Goal: Task Accomplishment & Management: Use online tool/utility

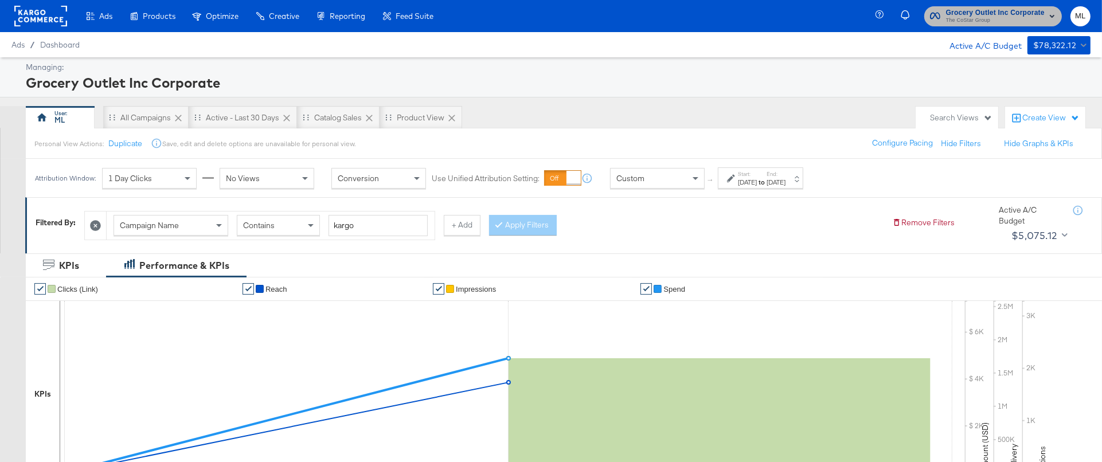
click at [954, 12] on span "Grocery Outlet Inc Corporate" at bounding box center [995, 13] width 99 height 12
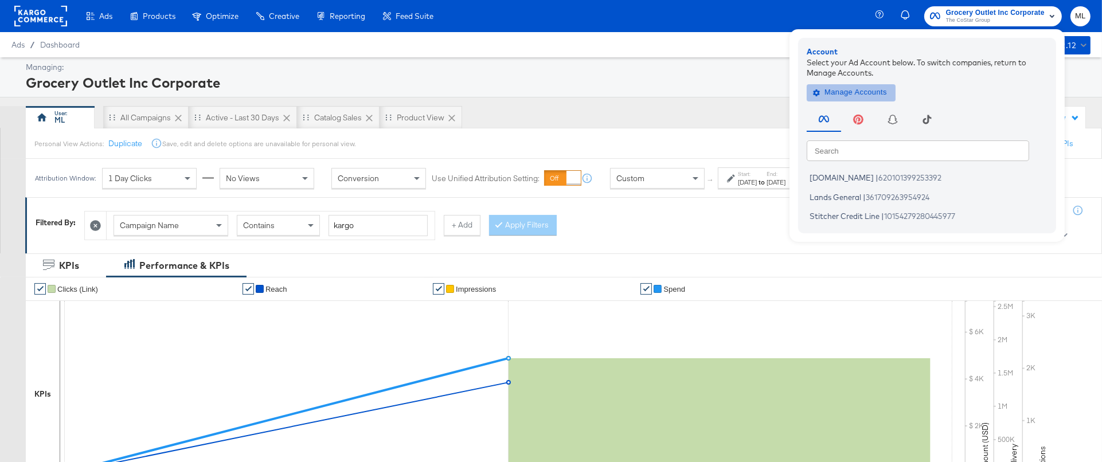
click at [837, 94] on span "Manage Accounts" at bounding box center [851, 92] width 72 height 13
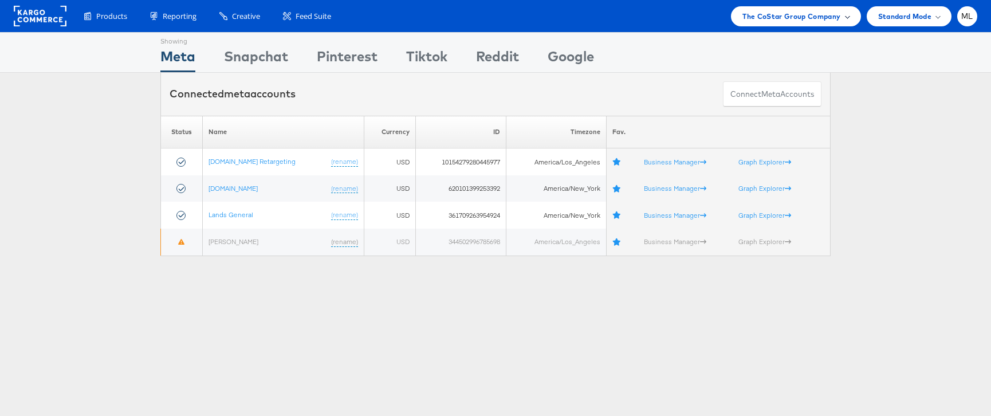
click at [757, 22] on div "The CoStar Group Company" at bounding box center [796, 16] width 130 height 20
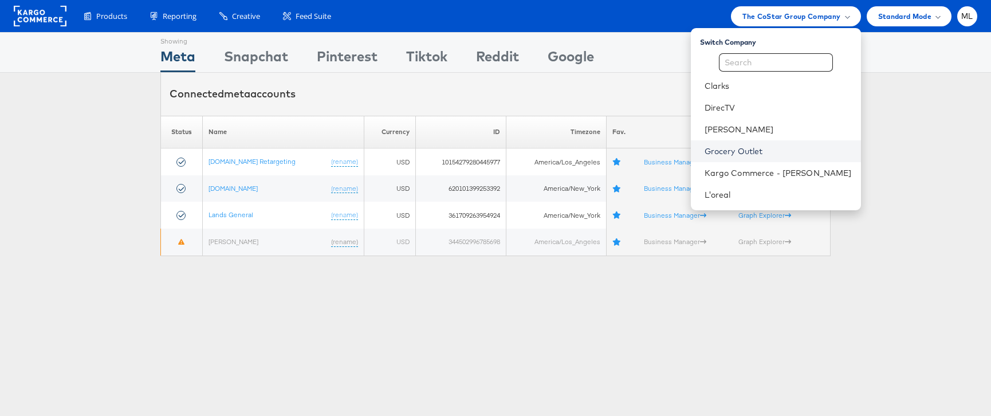
click at [759, 155] on link "Grocery Outlet" at bounding box center [778, 151] width 147 height 11
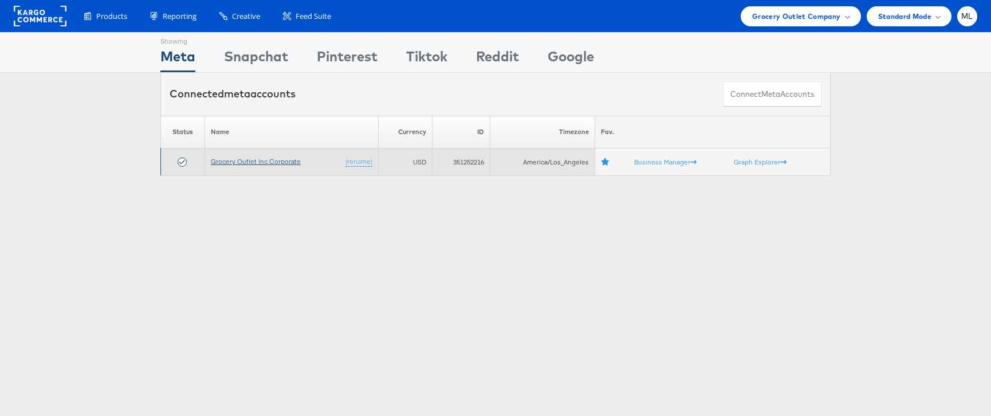
click at [259, 161] on link "Grocery Outlet Inc Corporate" at bounding box center [256, 161] width 90 height 9
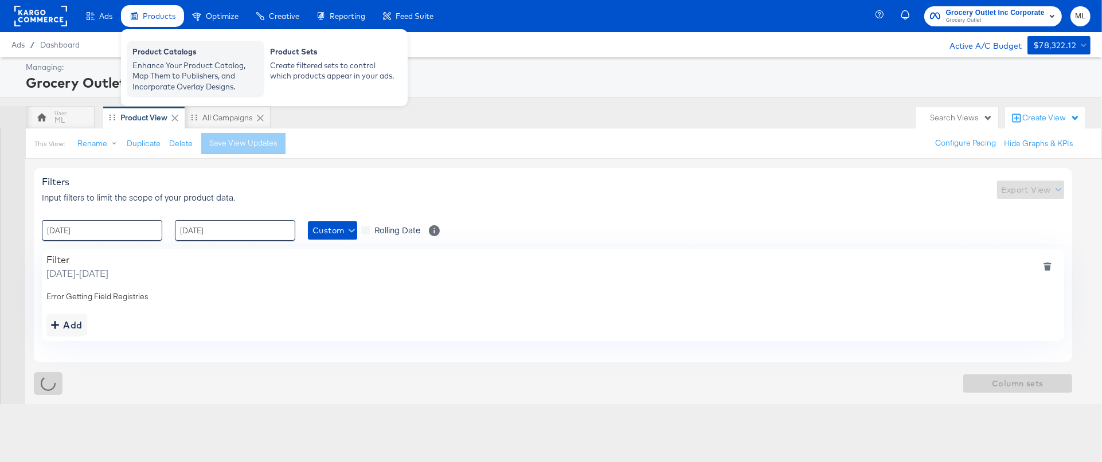
click at [186, 69] on div "Enhance Your Product Catalog, Map Them to Publishers, and Incorporate Overlay D…" at bounding box center [195, 76] width 126 height 32
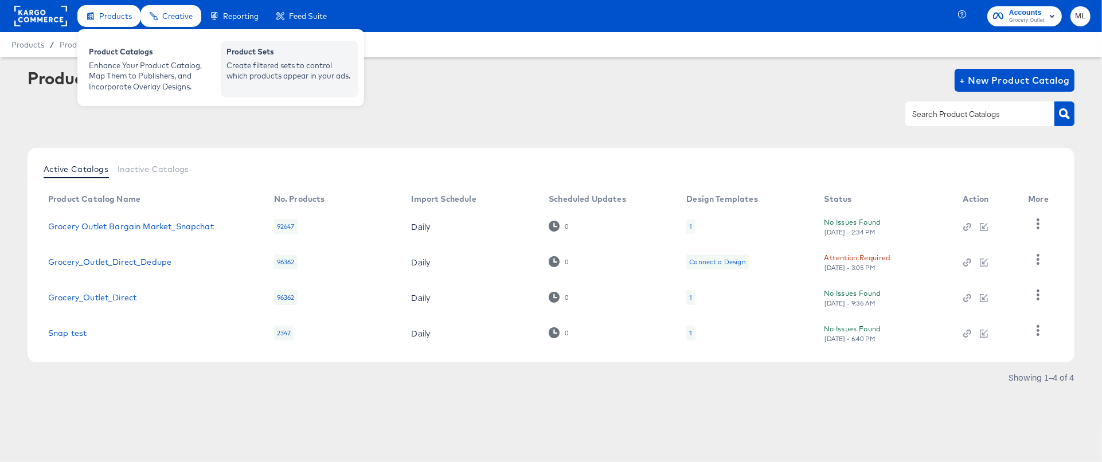
click at [222, 58] on div "Product Sets Create filtered sets to control which products appear in your ads." at bounding box center [290, 69] width 138 height 57
click at [265, 77] on div "Create filtered sets to control which products appear in your ads." at bounding box center [289, 70] width 126 height 21
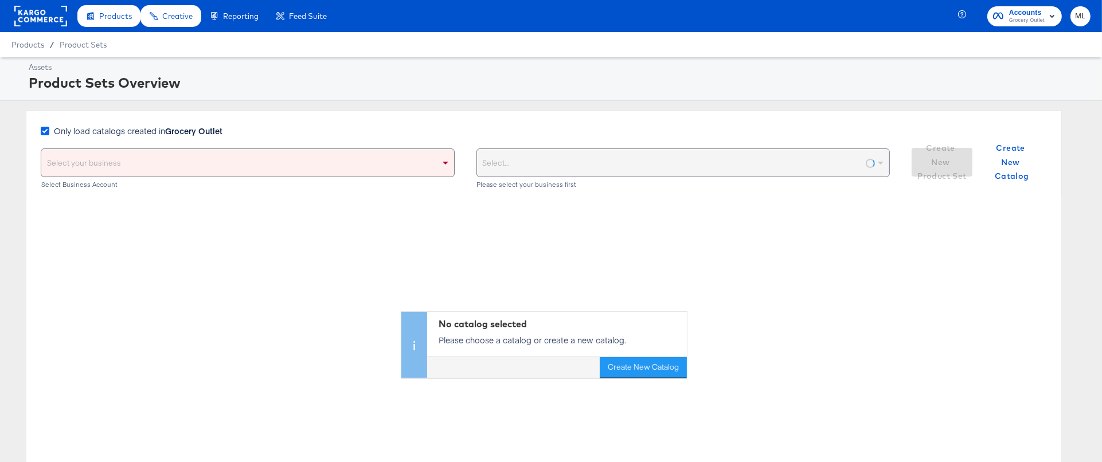
click at [45, 131] on icon at bounding box center [45, 131] width 9 height 9
click at [0, 0] on input "Only load catalogs created in Grocery Outlet" at bounding box center [0, 0] width 0 height 0
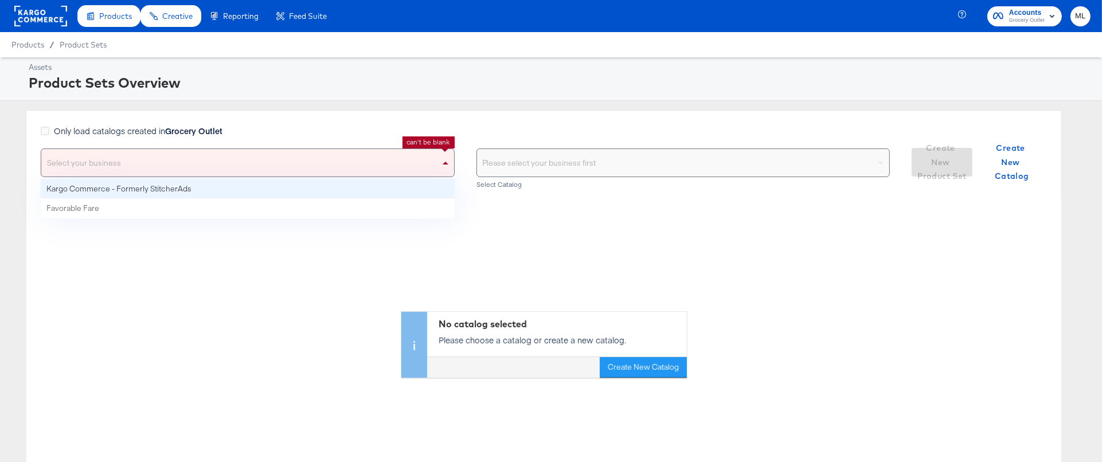
click at [109, 169] on div "Select your business" at bounding box center [247, 163] width 413 height 28
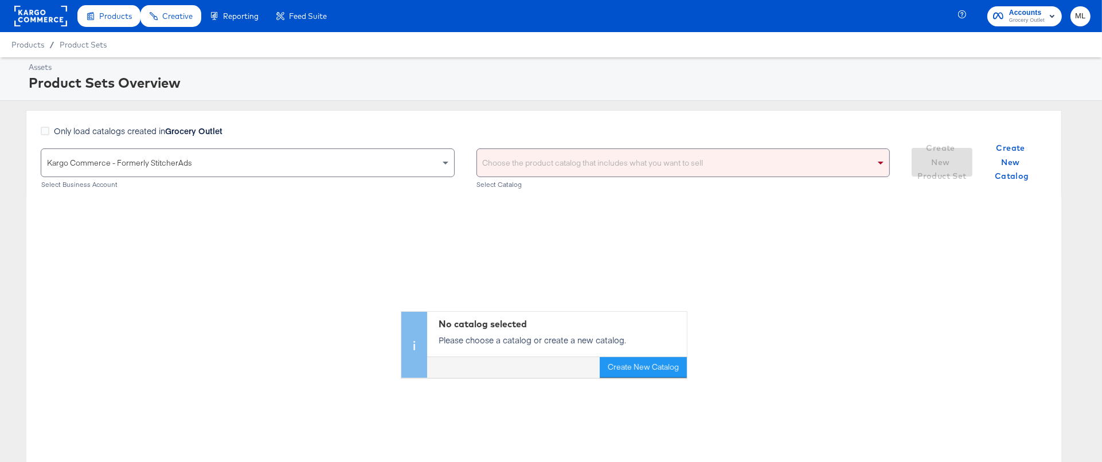
click at [525, 170] on div "Choose the product catalog that includes what you want to sell" at bounding box center [683, 163] width 413 height 28
click at [503, 110] on div "Only load catalogs created in Grocery Outlet Kargo Commerce - Formerly Stitcher…" at bounding box center [544, 153] width 1036 height 86
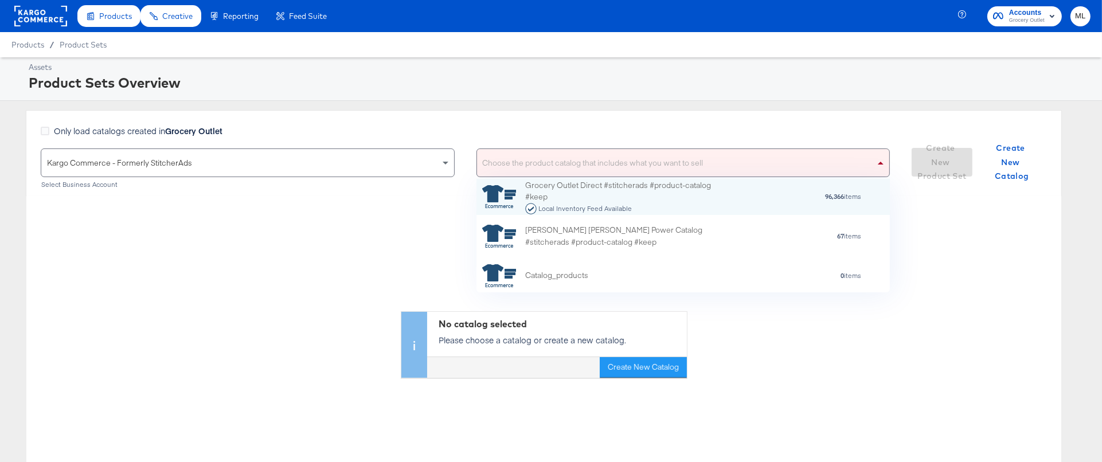
click at [550, 163] on div "Choose the product catalog that includes what you want to sell" at bounding box center [683, 163] width 413 height 28
click at [577, 190] on div "Grocery Outlet Direct #stitcherads #product-catalog #keep Local Inventory Feed …" at bounding box center [625, 197] width 201 height 36
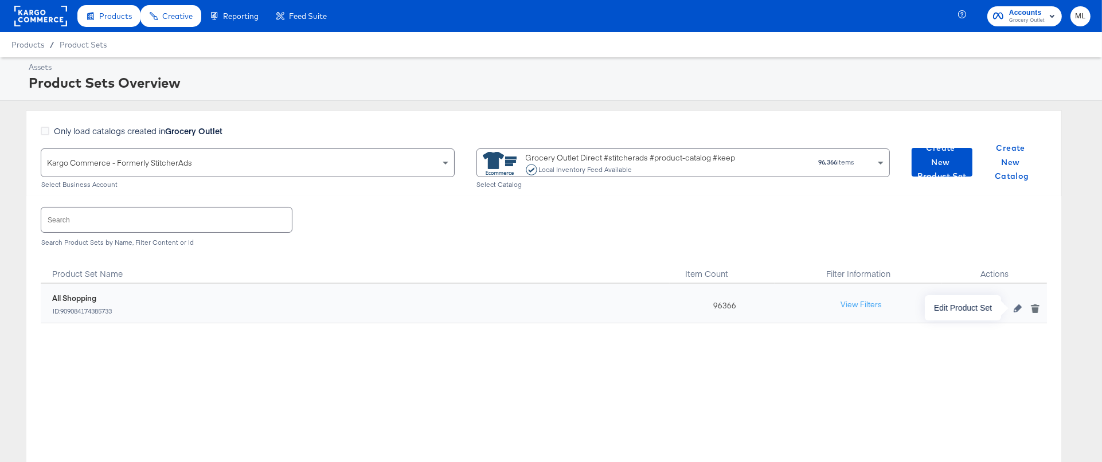
click at [1016, 309] on icon "button" at bounding box center [1017, 308] width 8 height 8
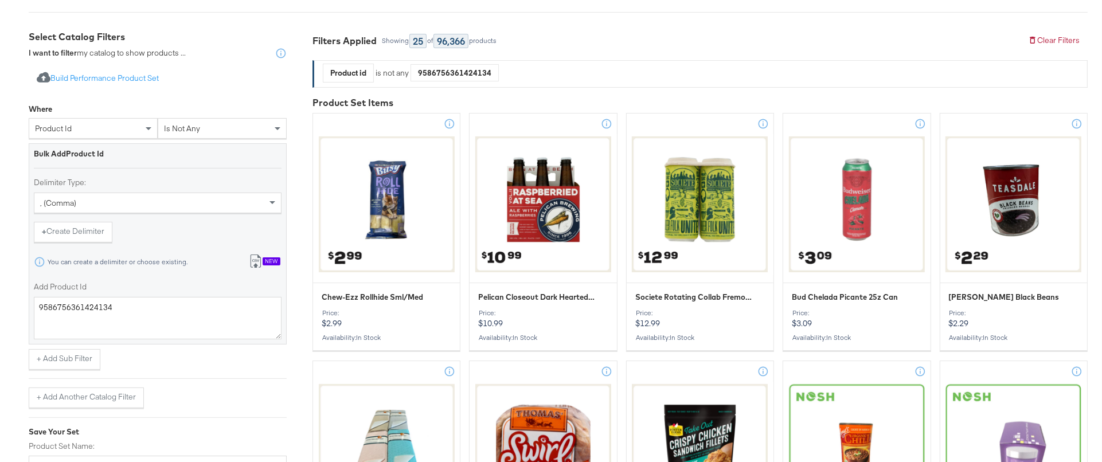
scroll to position [195, 0]
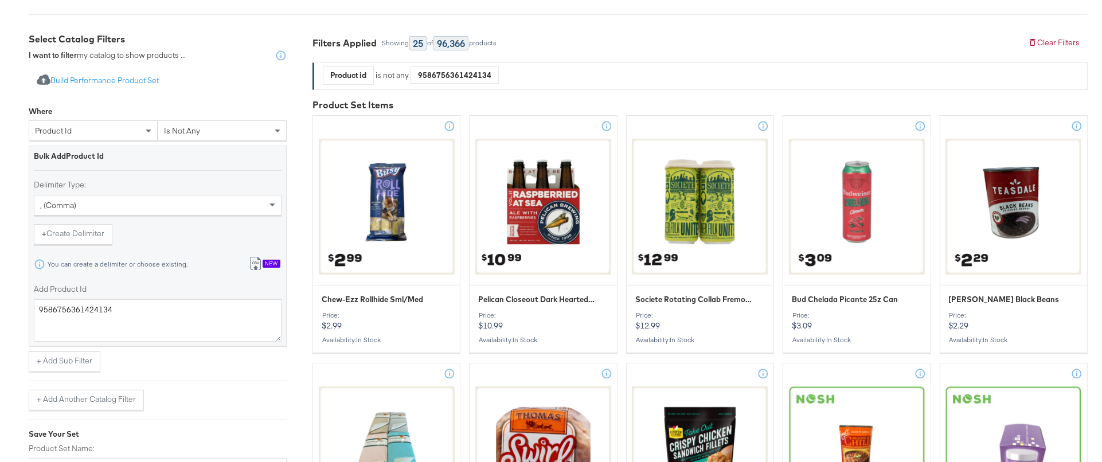
click at [184, 133] on span "is not any" at bounding box center [182, 131] width 36 height 10
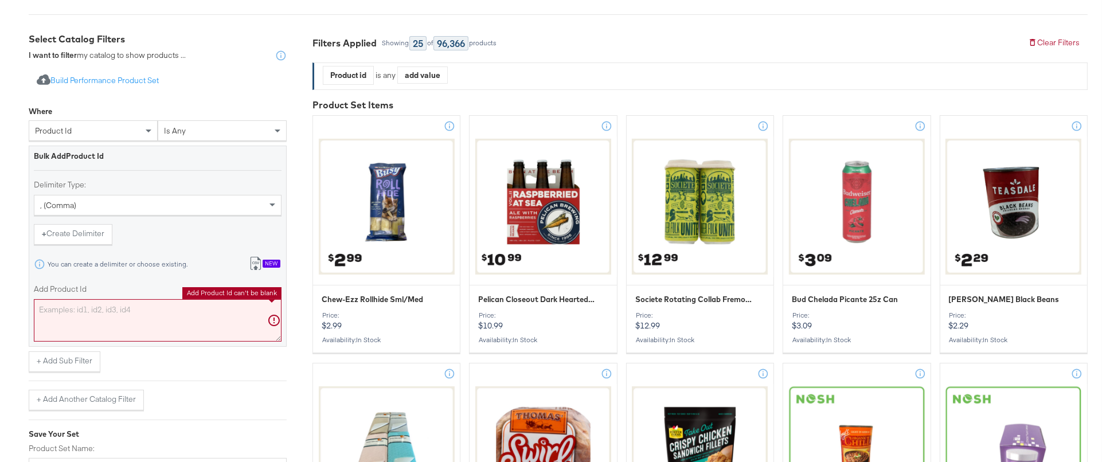
click at [79, 310] on textarea "Add Product Id" at bounding box center [158, 320] width 248 height 42
paste textarea "950096"
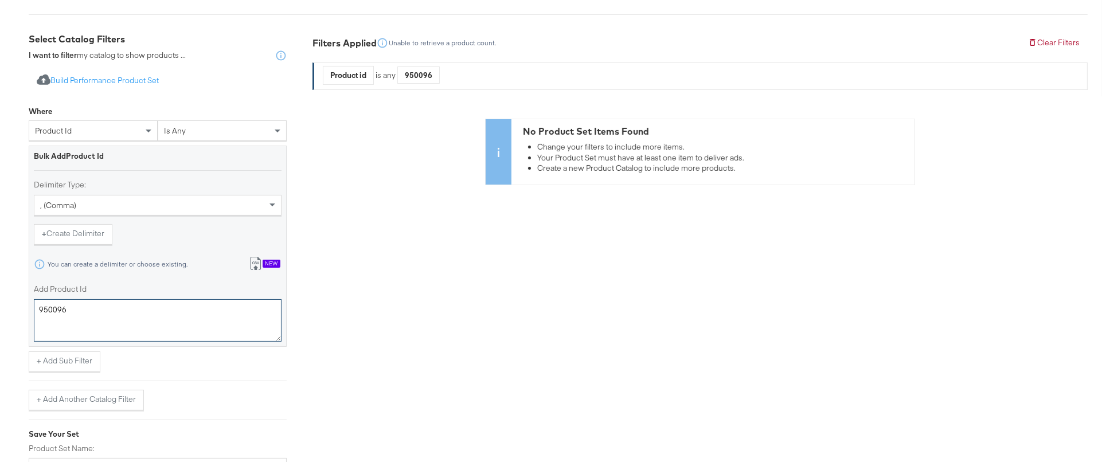
click at [93, 307] on textarea "950096" at bounding box center [158, 320] width 248 height 42
paste textarea "127"
type textarea "950127"
click at [115, 130] on div "product id" at bounding box center [93, 130] width 128 height 19
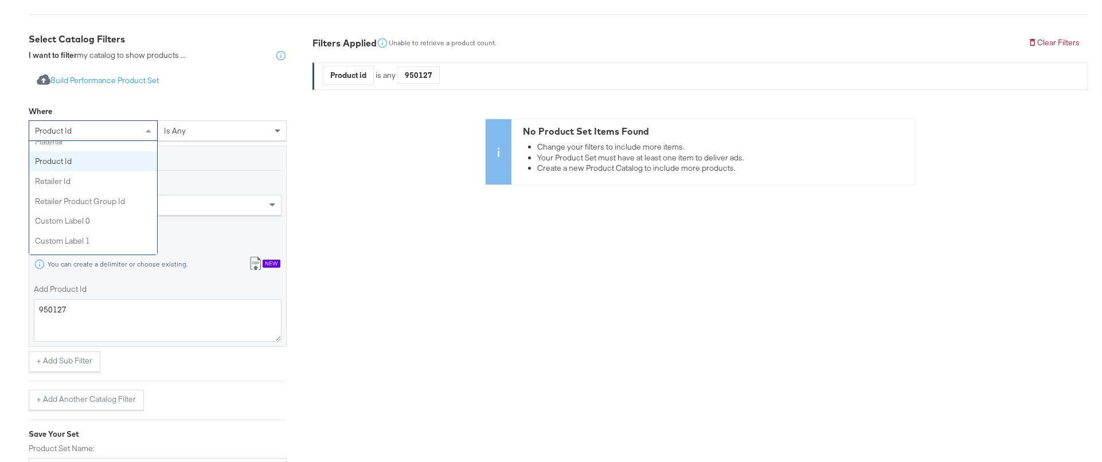
scroll to position [296, 0]
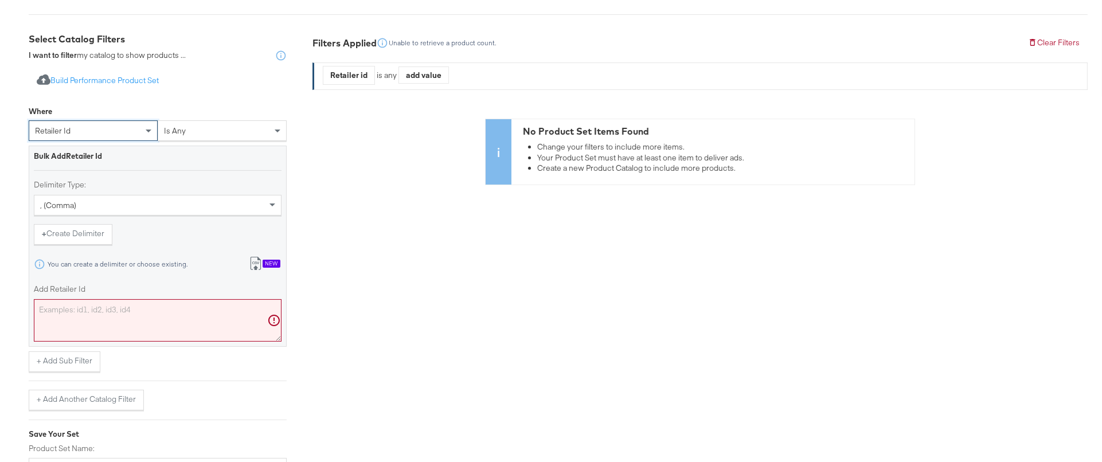
click at [106, 308] on textarea "Add Retailer Id" at bounding box center [158, 320] width 248 height 42
paste textarea "950127"
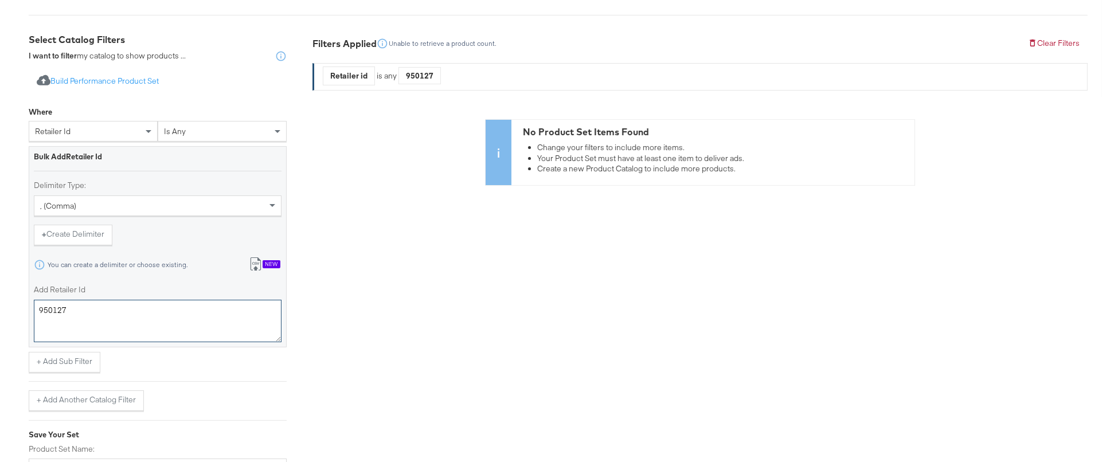
type textarea "950127"
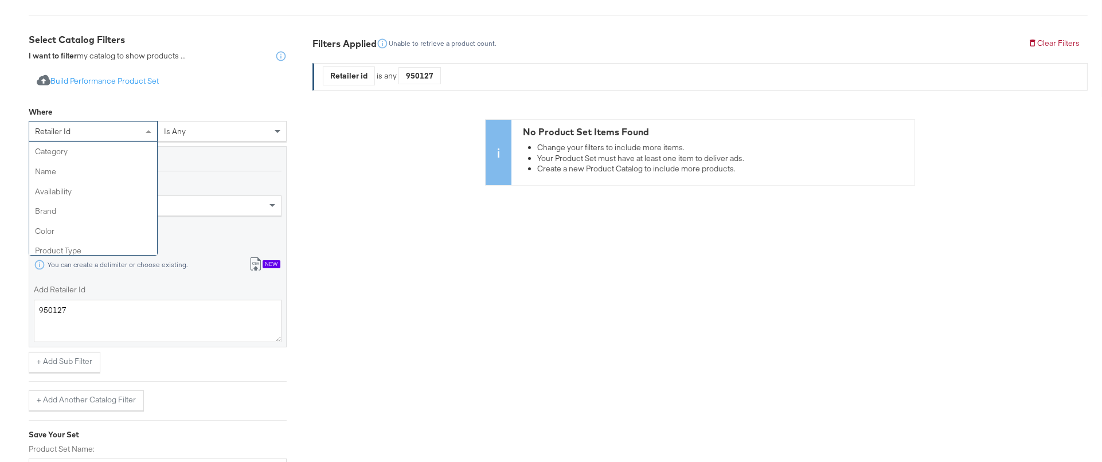
click at [103, 134] on div "retailer id" at bounding box center [93, 130] width 128 height 19
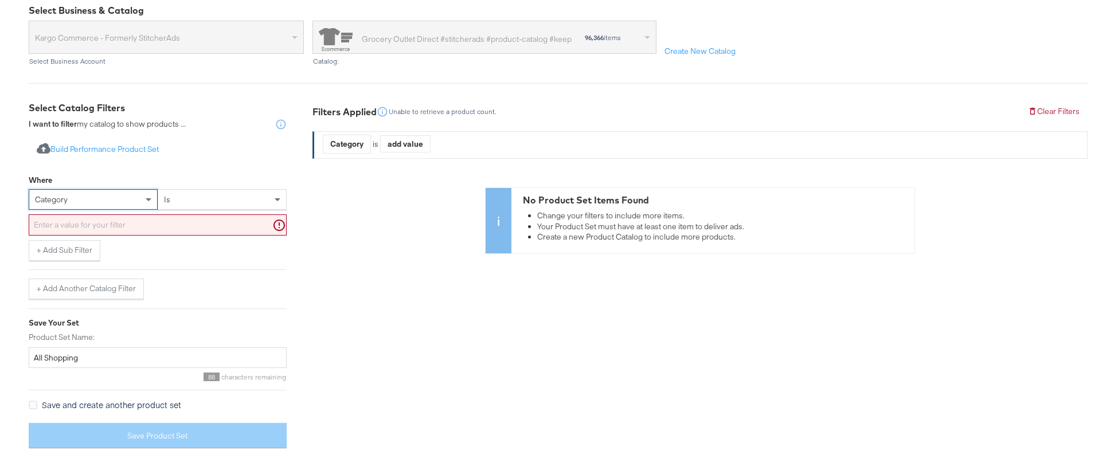
click at [115, 228] on input "text" at bounding box center [158, 224] width 258 height 21
paste input "950127"
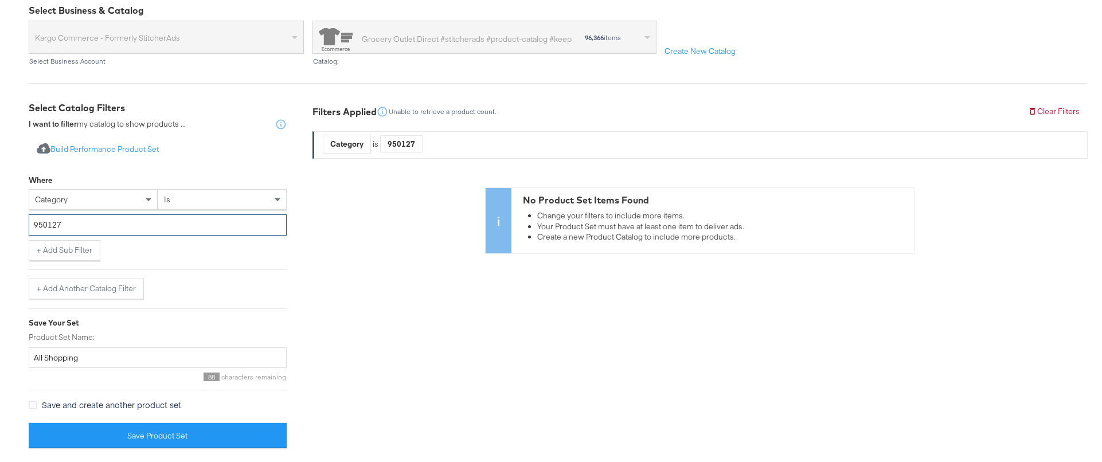
type input "950127"
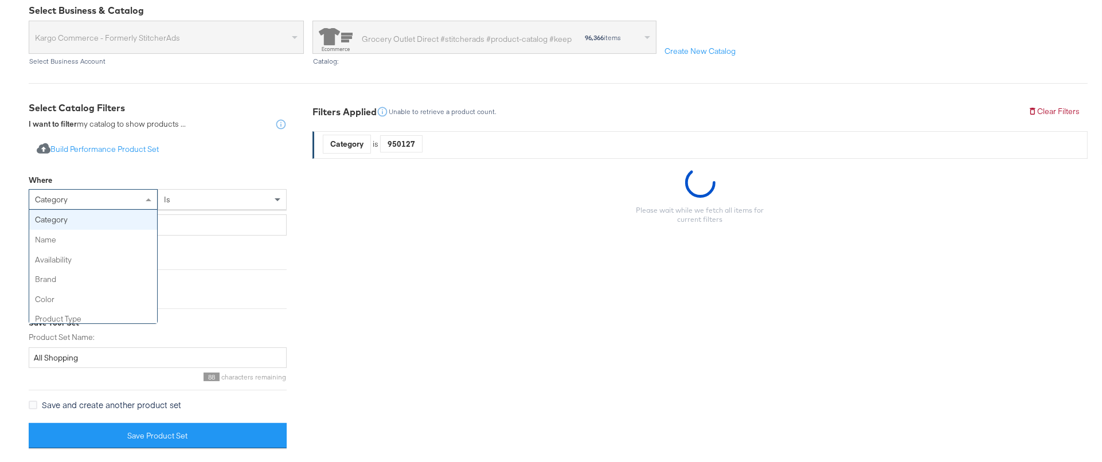
click at [131, 199] on div "category" at bounding box center [93, 199] width 128 height 19
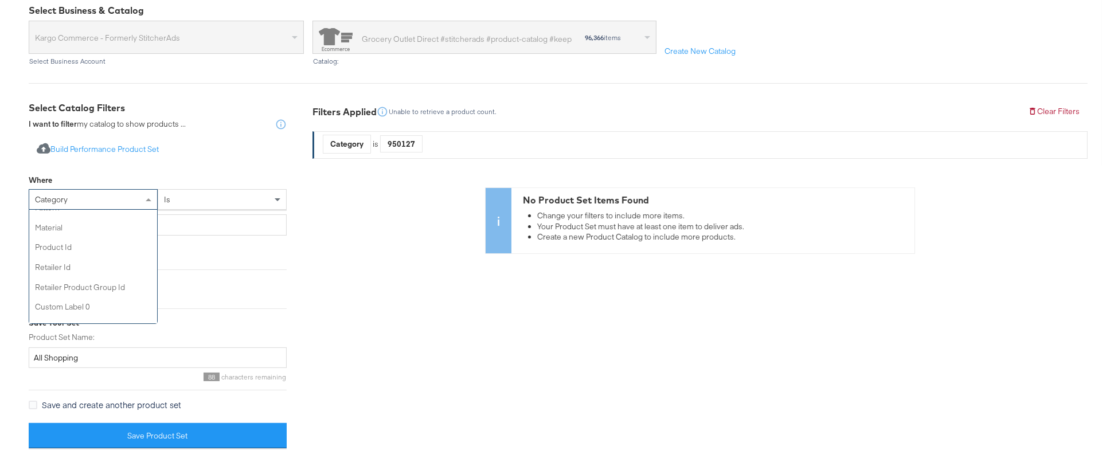
scroll to position [291, 0]
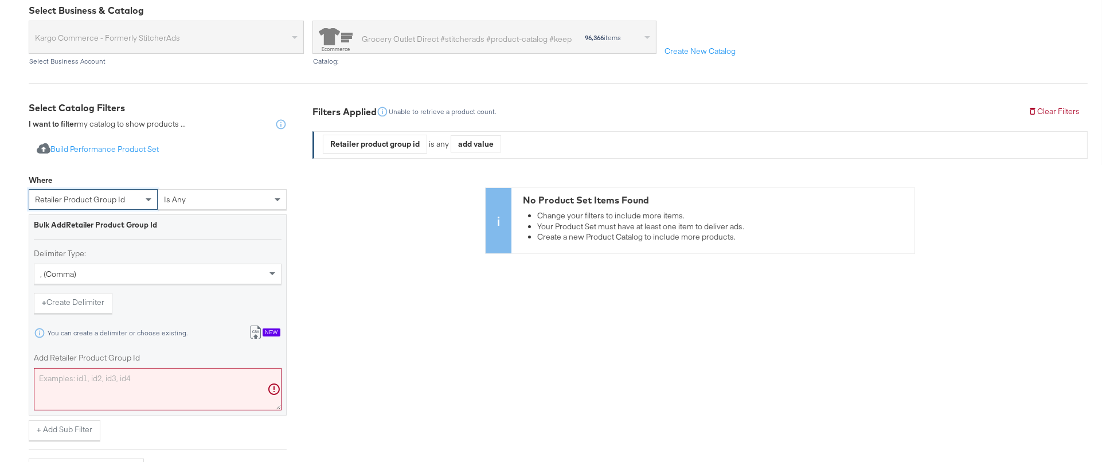
click at [99, 365] on div "Add Retailer Product Group Id" at bounding box center [158, 380] width 248 height 57
click at [97, 376] on textarea "Add Retailer Product Group Id" at bounding box center [158, 389] width 248 height 42
paste textarea "950127"
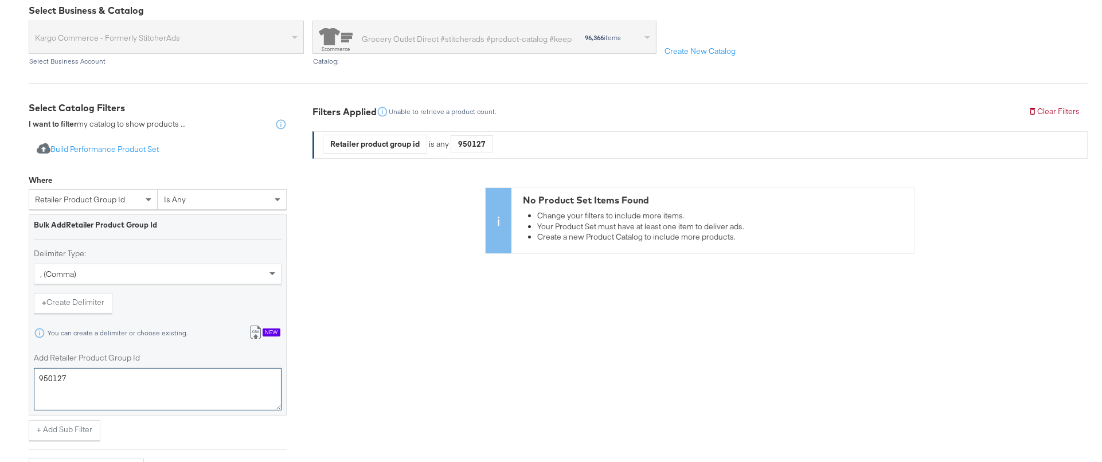
type textarea "950127"
click at [139, 205] on div "retailer product group id" at bounding box center [93, 199] width 128 height 19
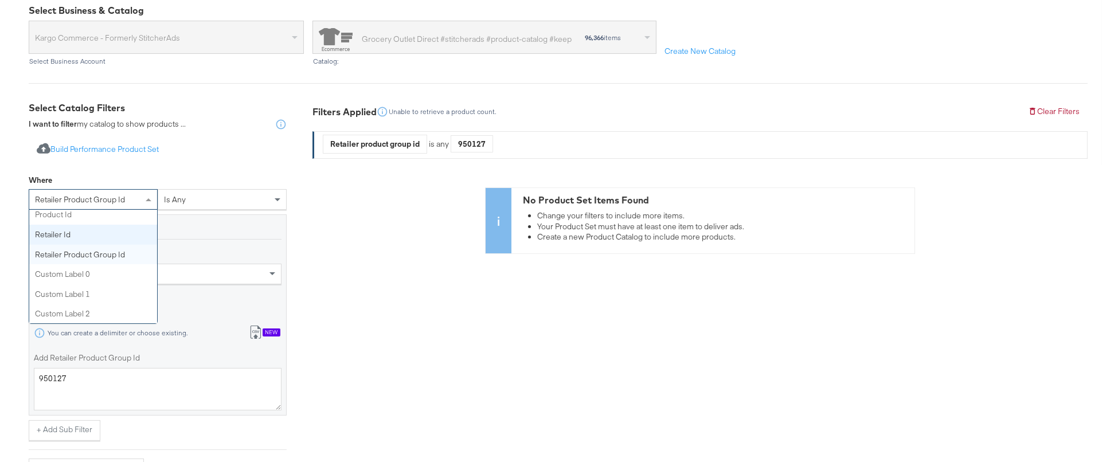
scroll to position [321, 0]
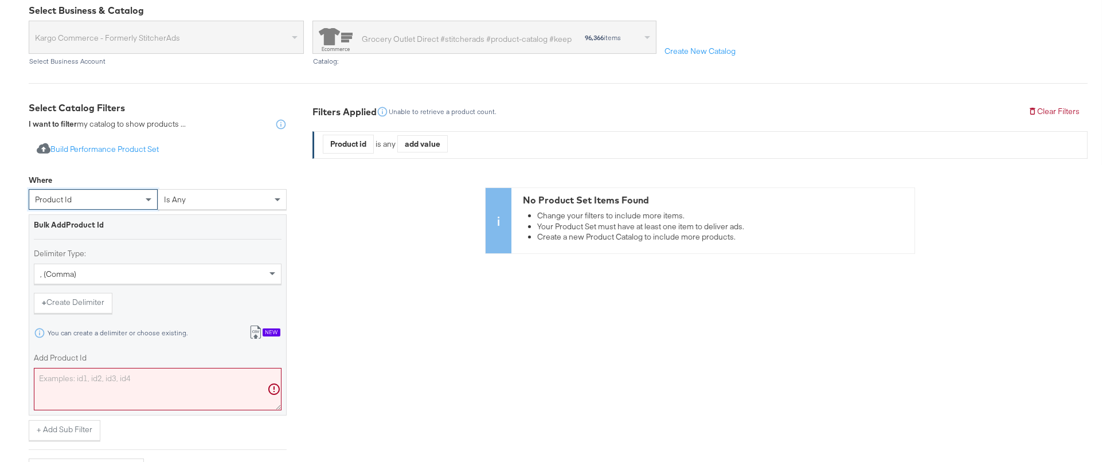
click at [126, 387] on textarea "Add Product Id" at bounding box center [158, 389] width 248 height 42
paste textarea "950127"
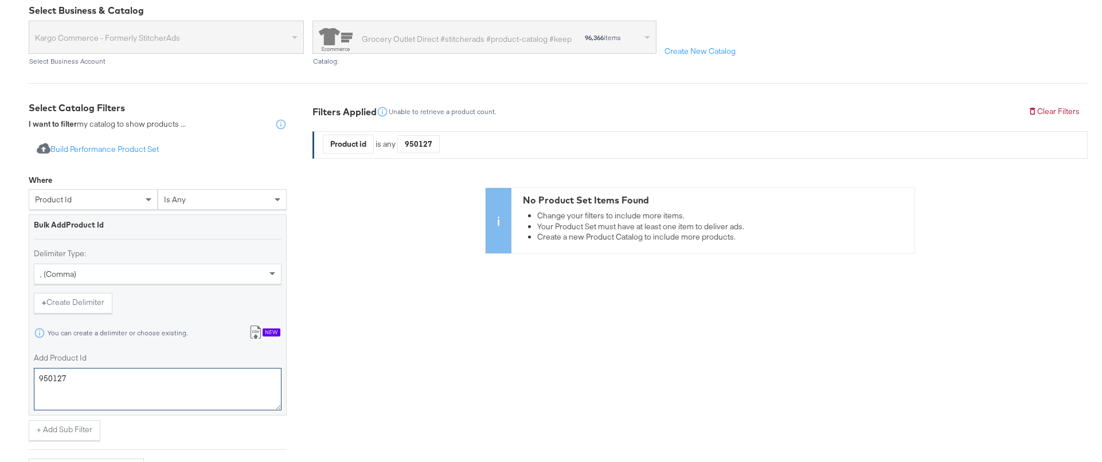
click at [87, 386] on textarea "950127" at bounding box center [158, 389] width 248 height 42
paste textarea "291043"
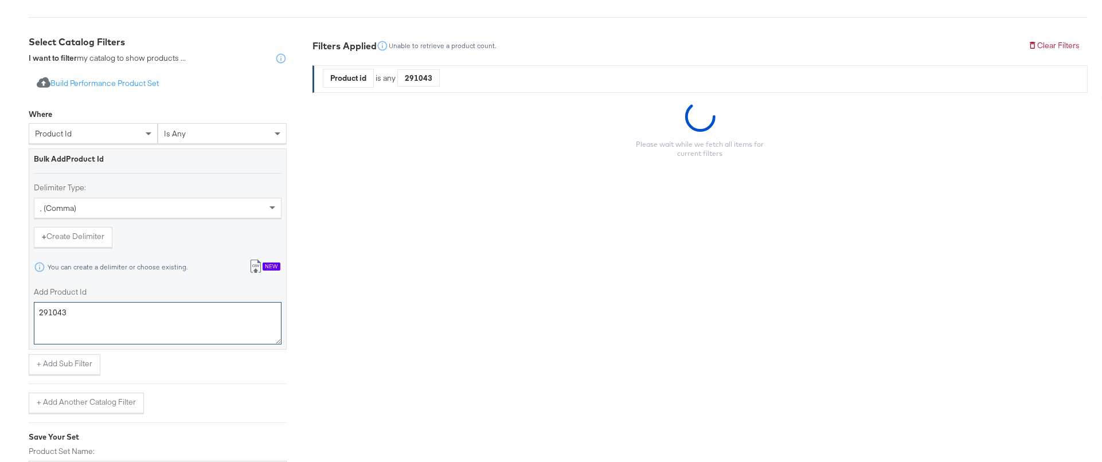
scroll to position [198, 0]
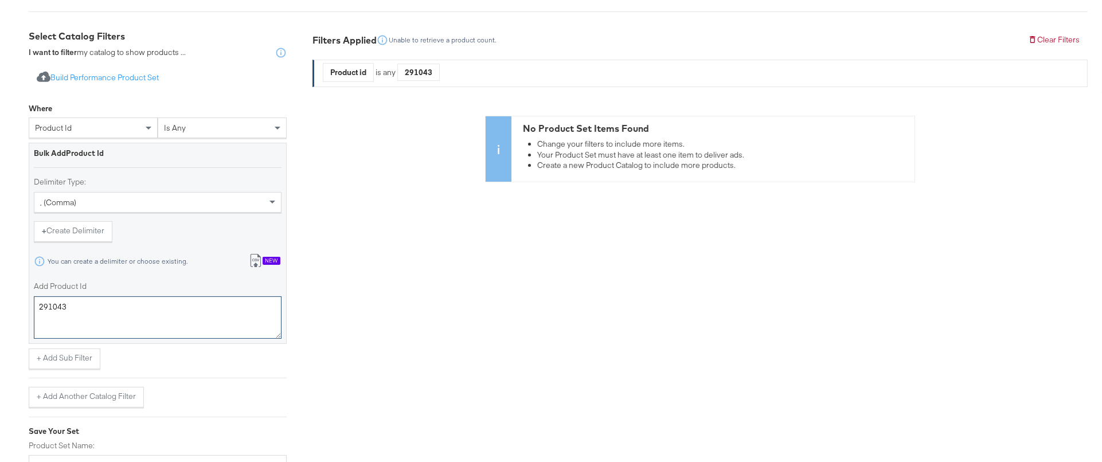
click at [217, 308] on textarea "291043" at bounding box center [158, 317] width 248 height 42
paste textarea "181448"
click at [135, 316] on textarea "181448" at bounding box center [158, 317] width 248 height 42
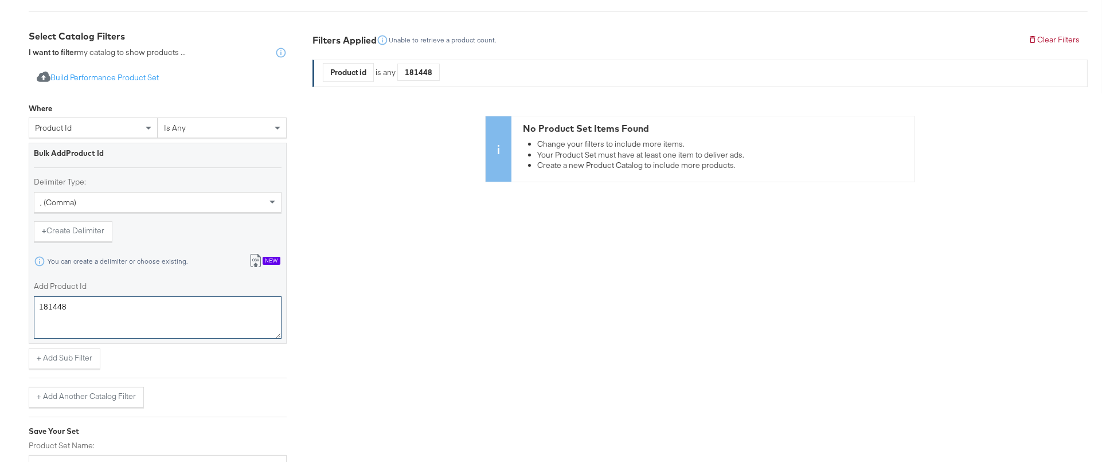
paste textarea "990285"
click at [76, 307] on textarea "990285" at bounding box center [158, 317] width 248 height 42
paste textarea "99"
click at [140, 300] on textarea "990299" at bounding box center [158, 317] width 248 height 42
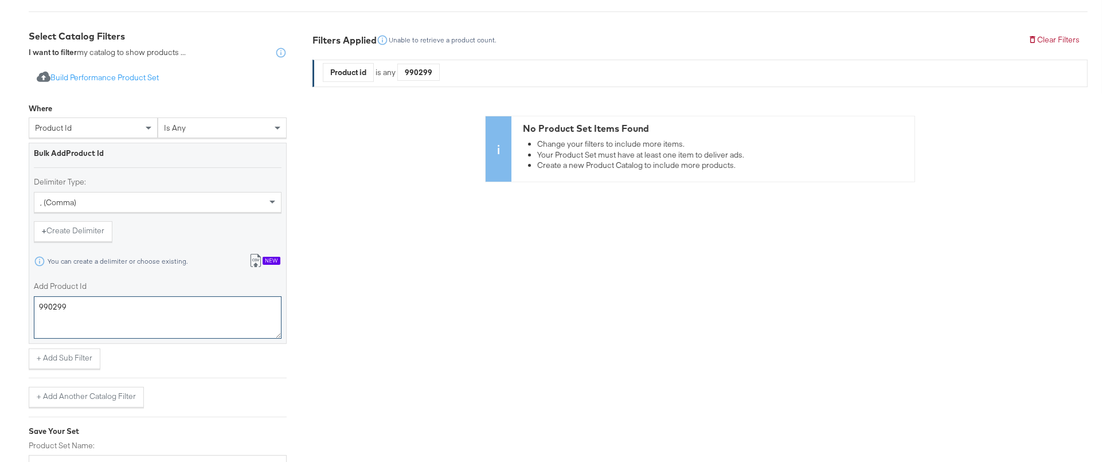
click at [140, 300] on textarea "990299" at bounding box center [158, 317] width 248 height 42
paste textarea "300"
click at [143, 309] on textarea "990300" at bounding box center [158, 317] width 248 height 42
paste textarea "286"
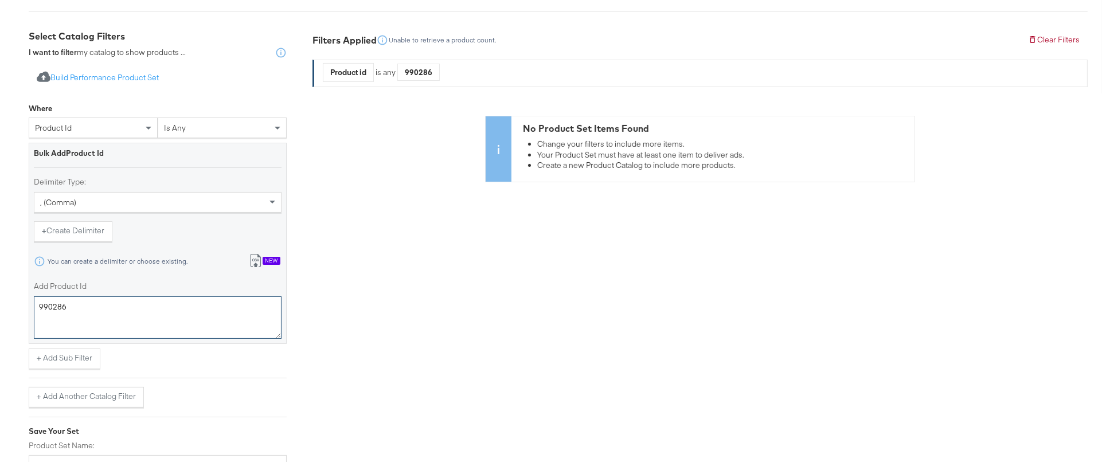
type textarea "990286"
click at [338, 309] on div "Filters Applied Unable to retrieve a product count. Clear Filters Product id is…" at bounding box center [699, 298] width 775 height 536
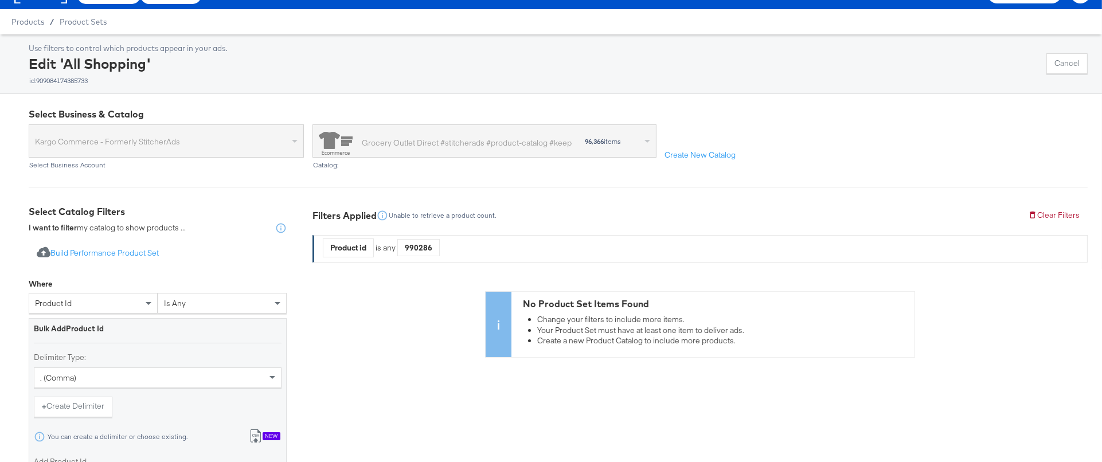
scroll to position [0, 0]
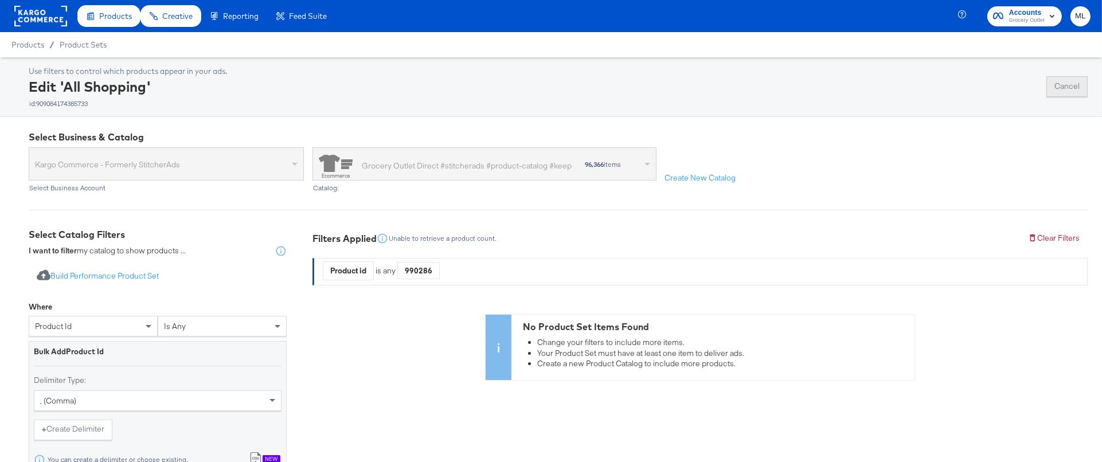
click at [1060, 93] on button "Cancel" at bounding box center [1066, 86] width 41 height 21
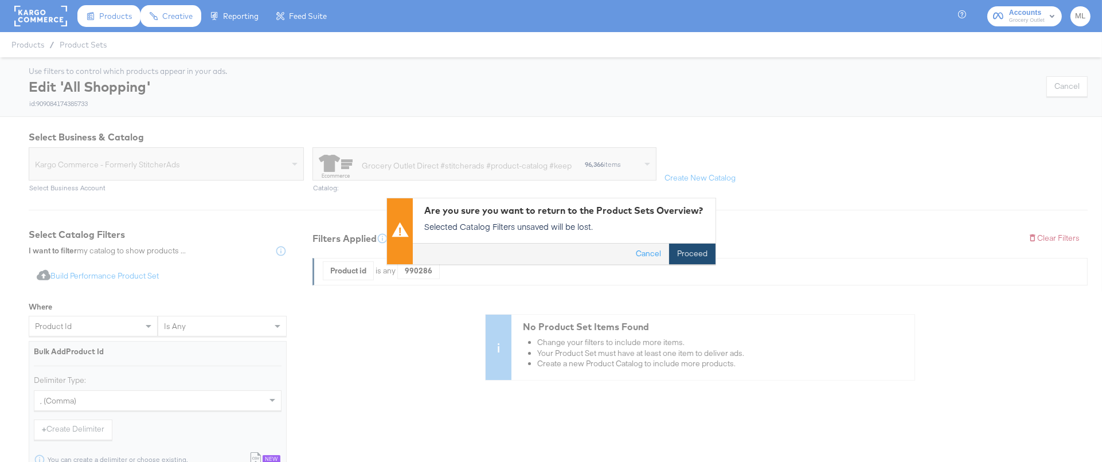
click at [690, 250] on button "Proceed" at bounding box center [692, 254] width 46 height 21
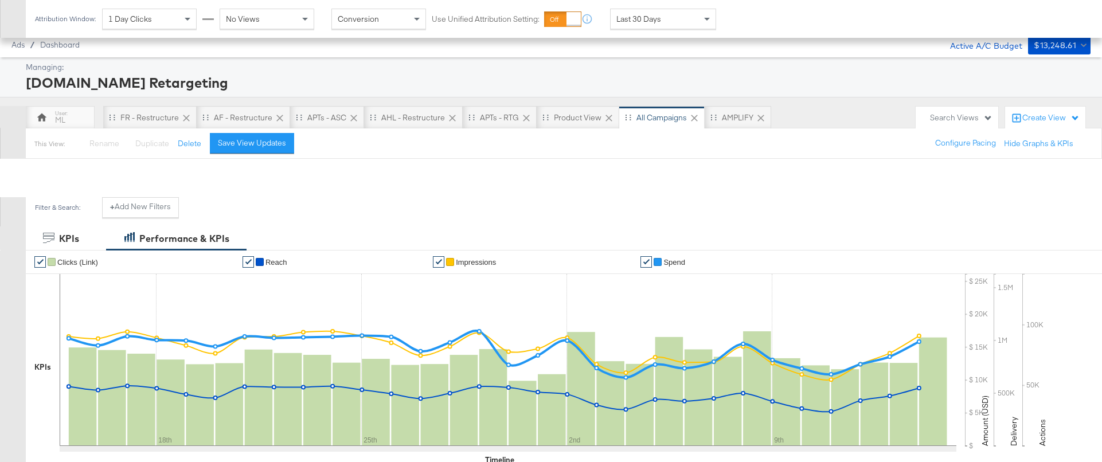
scroll to position [511, 0]
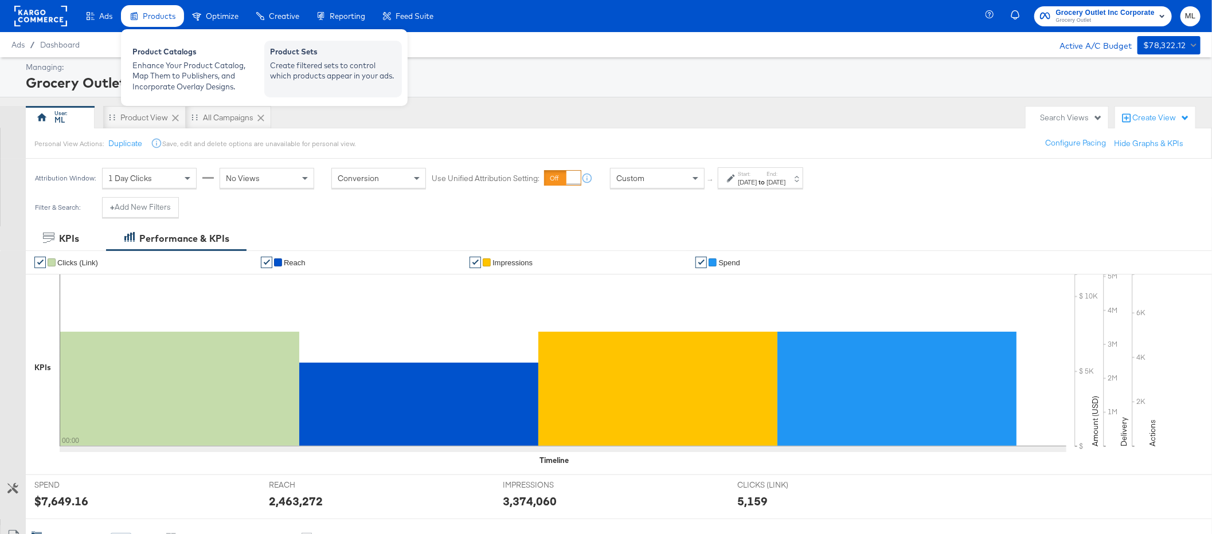
click at [316, 69] on div "Create filtered sets to control which products appear in your ads." at bounding box center [333, 70] width 126 height 21
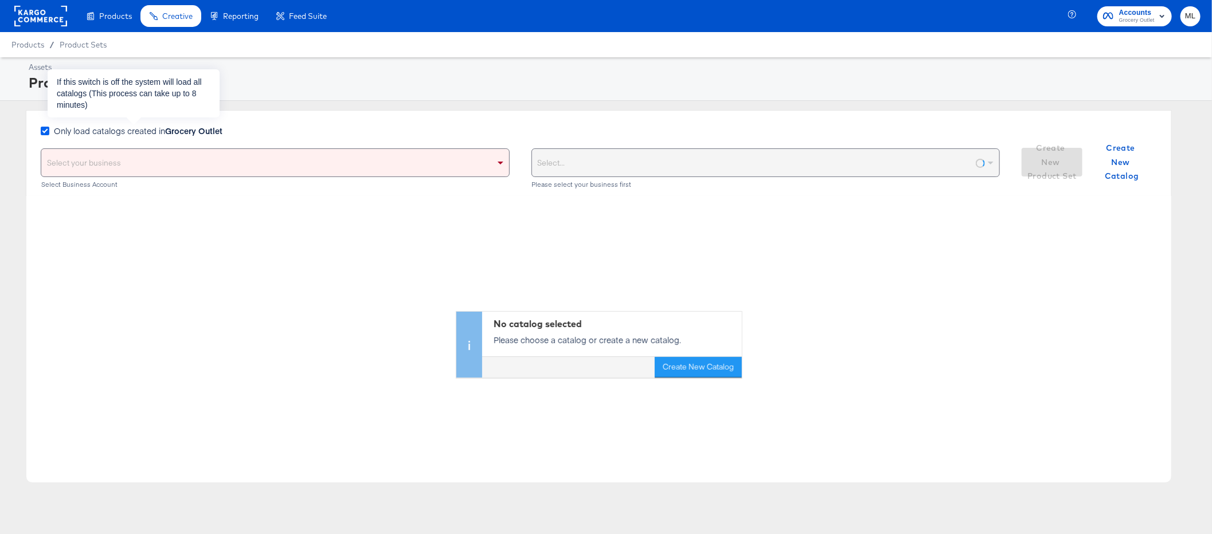
click at [42, 132] on icon at bounding box center [45, 131] width 9 height 9
click at [0, 0] on input "Only load catalogs created in Grocery Outlet" at bounding box center [0, 0] width 0 height 0
click at [92, 158] on div "Select your business" at bounding box center [275, 163] width 468 height 28
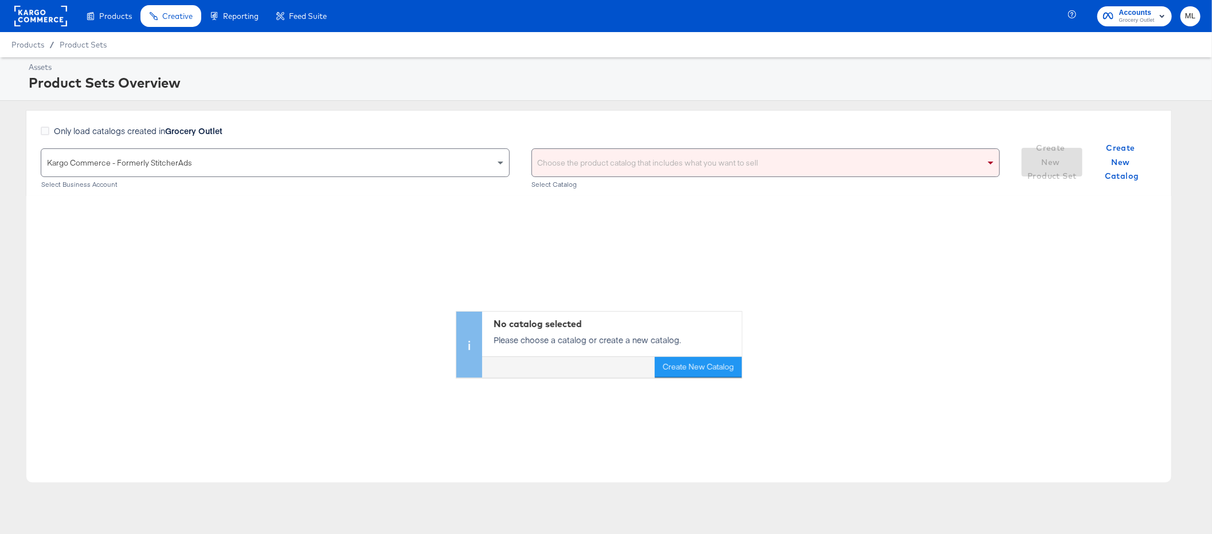
click at [571, 170] on div "Choose the product catalog that includes what you want to sell" at bounding box center [766, 163] width 468 height 28
click at [592, 108] on div "Assets Product Sets Overview Only load catalogs created in Grocery Outlet Kargo…" at bounding box center [606, 283] width 1212 height 452
click at [593, 166] on div "Choose the product catalog that includes what you want to sell" at bounding box center [766, 163] width 468 height 28
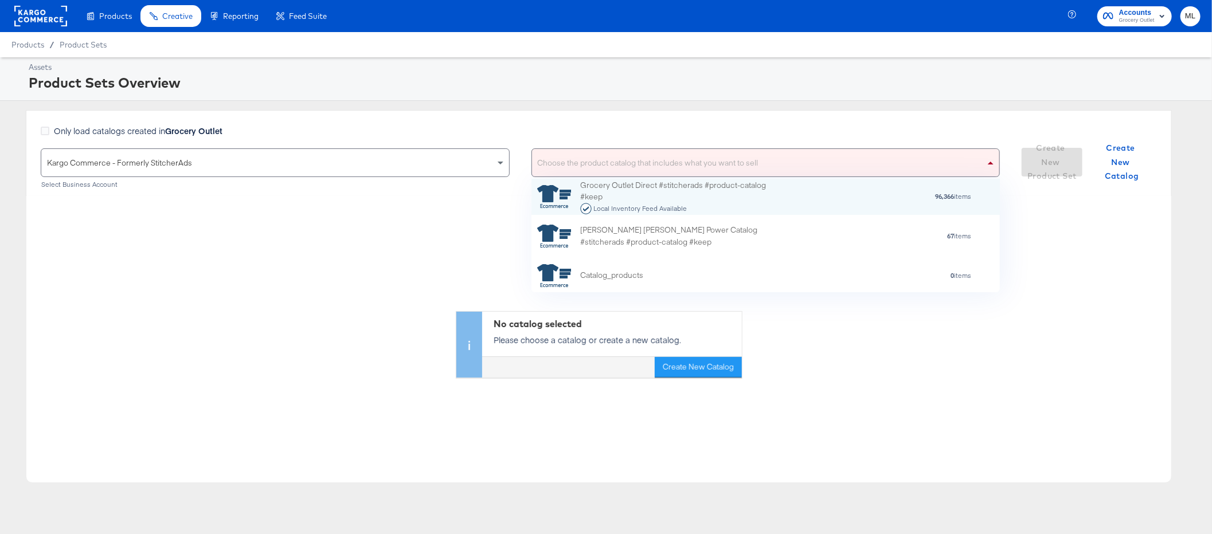
scroll to position [113, 468]
type input "g"
click at [626, 202] on div "Grocery Outlet Direct #stitcherads #product-catalog #keep Local Inventory Feed …" at bounding box center [680, 197] width 201 height 36
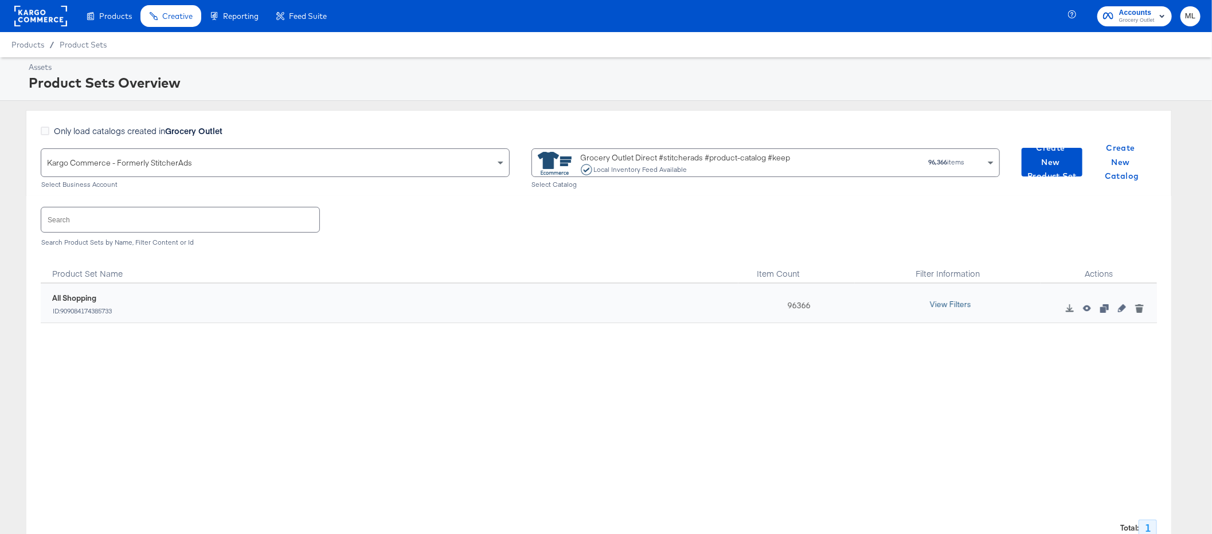
click at [942, 305] on button "View Filters" at bounding box center [950, 305] width 57 height 21
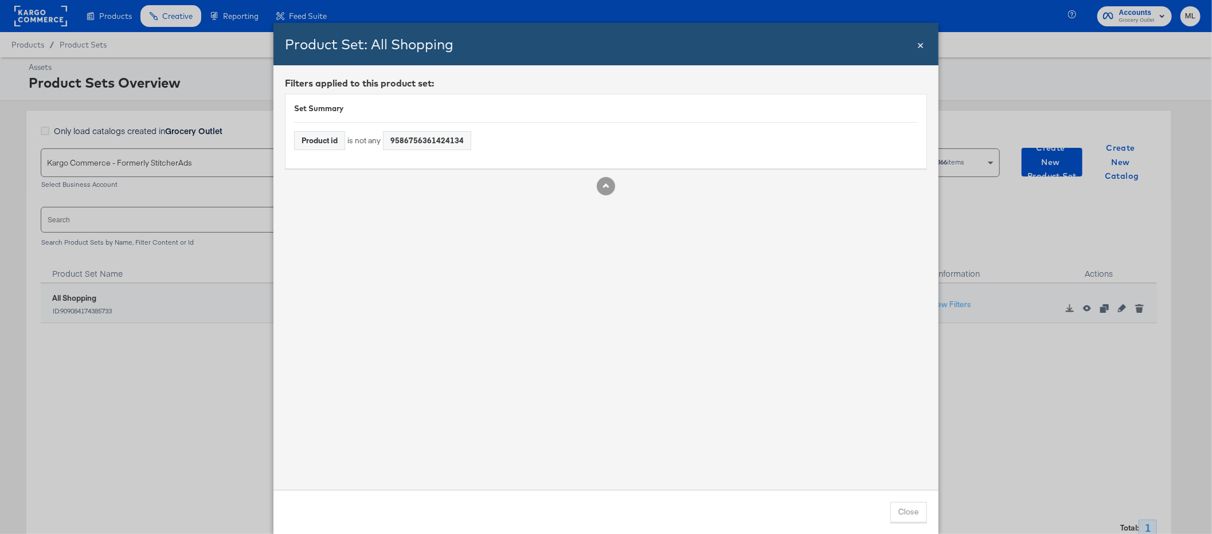
click at [993, 353] on div "Product Set: All Shopping Close × Filters applied to this product set: Set Summ…" at bounding box center [606, 267] width 1212 height 534
click at [920, 515] on button "Close" at bounding box center [908, 512] width 37 height 21
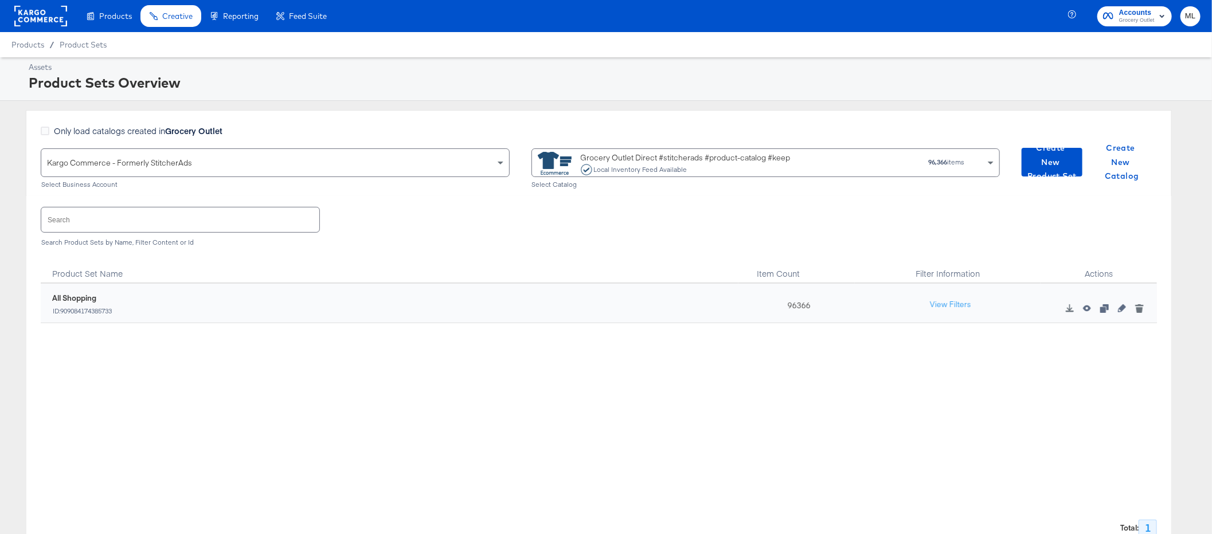
click at [663, 160] on div "Grocery Outlet Direct #stitcherads #product-catalog #keep Local Inventory Feed …" at bounding box center [686, 163] width 210 height 23
click at [944, 303] on button "View Filters" at bounding box center [950, 305] width 57 height 21
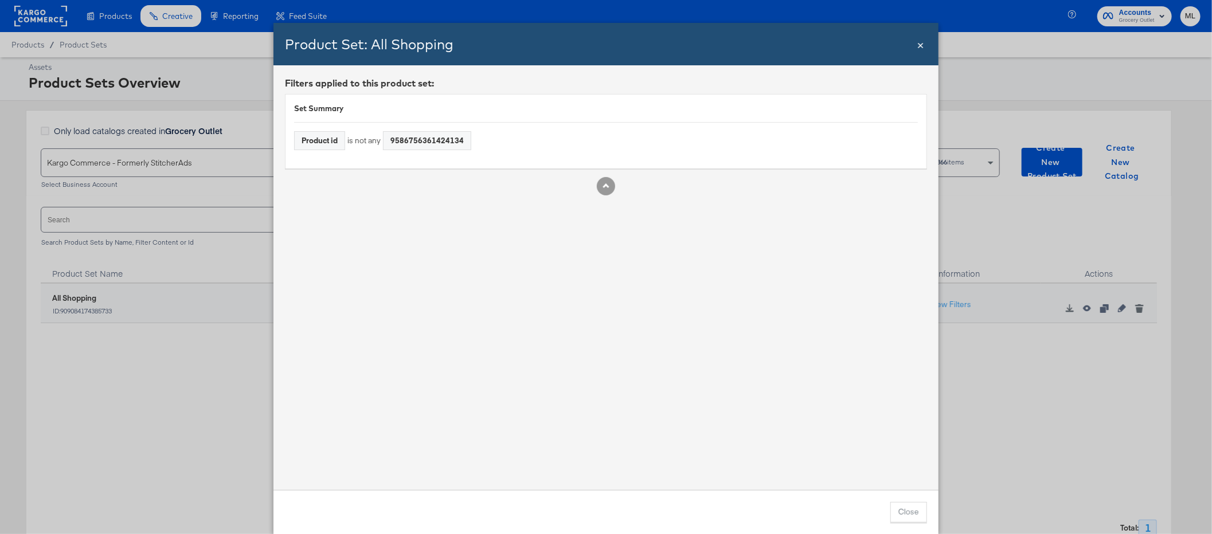
click at [411, 140] on div "9586756361424134" at bounding box center [426, 141] width 87 height 18
copy div "9586756361424134"
